Goal: Navigation & Orientation: Go to known website

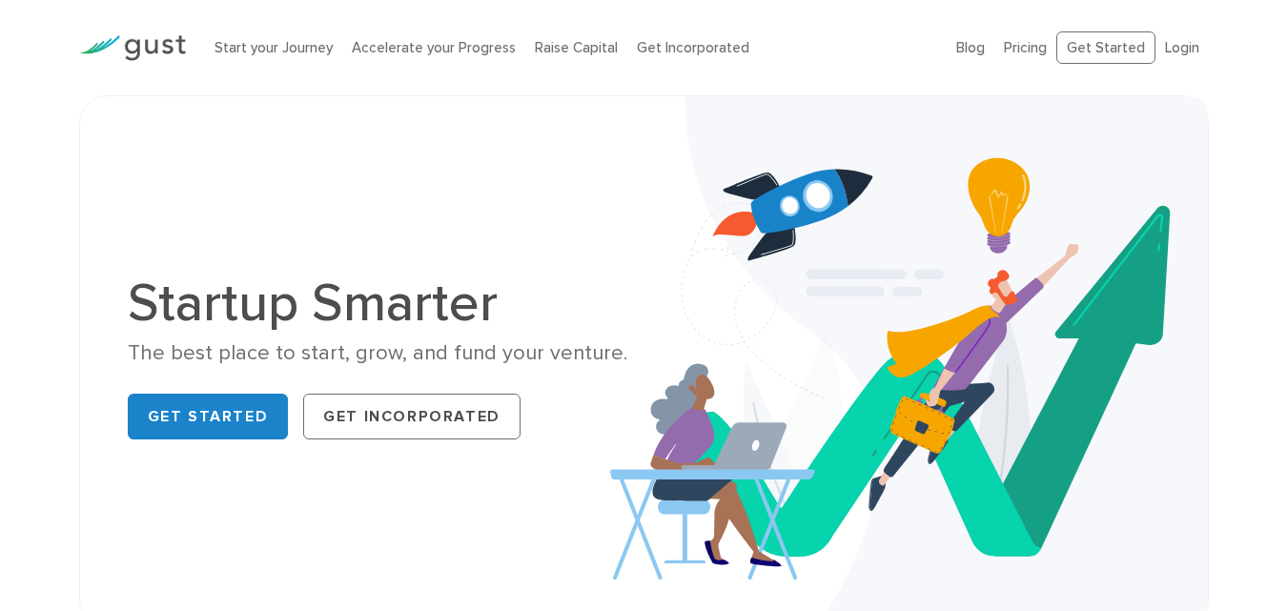
click at [32, 113] on div "Startup Smarter The best place to start, grow, and fund your venture. Get Start…" at bounding box center [644, 361] width 1288 height 533
click at [23, 157] on div "Startup Smarter The best place to start, grow, and fund your venture. Get Start…" at bounding box center [644, 361] width 1288 height 533
